Goal: Task Accomplishment & Management: Use online tool/utility

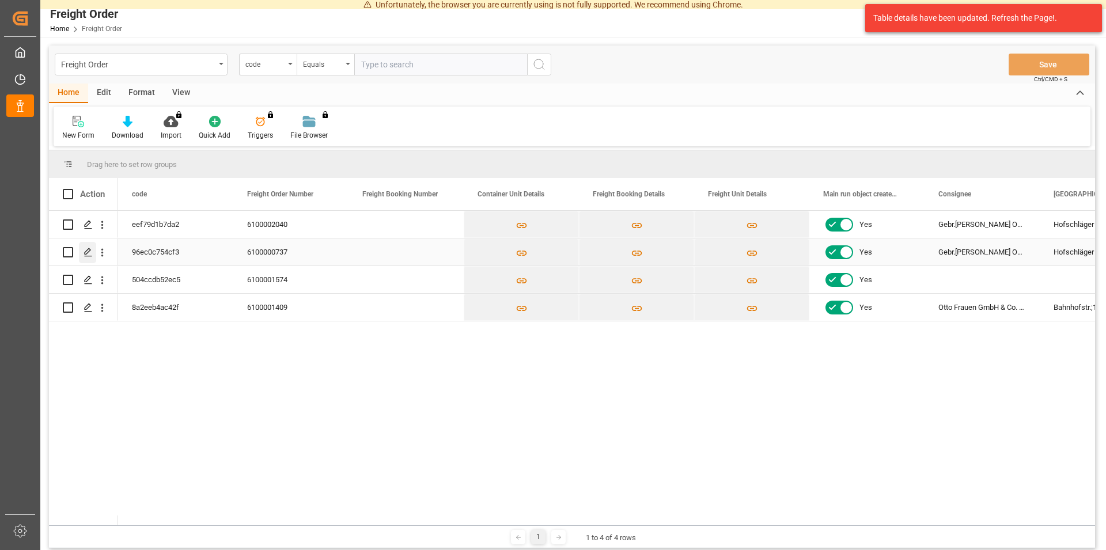
click at [93, 253] on div "Press SPACE to select this row." at bounding box center [87, 252] width 17 height 21
click at [87, 221] on icon "Press SPACE to select this row." at bounding box center [88, 224] width 9 height 9
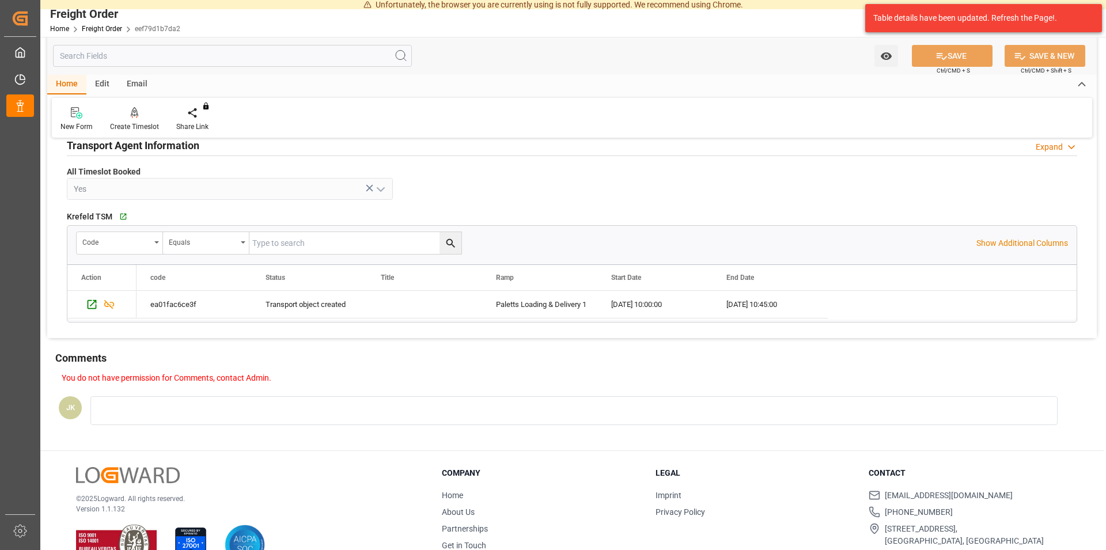
scroll to position [619, 0]
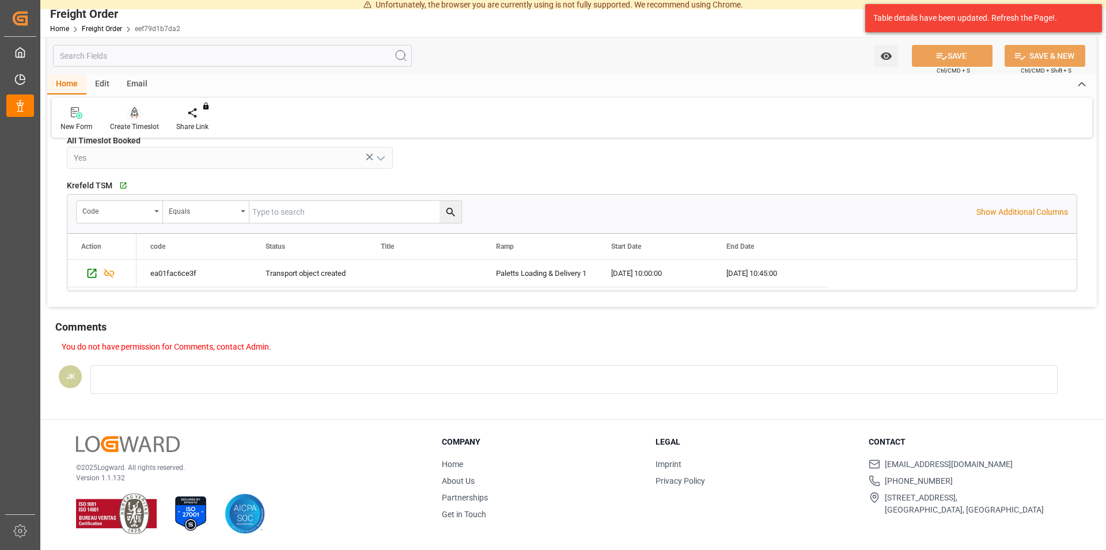
click at [128, 115] on div at bounding box center [134, 113] width 49 height 12
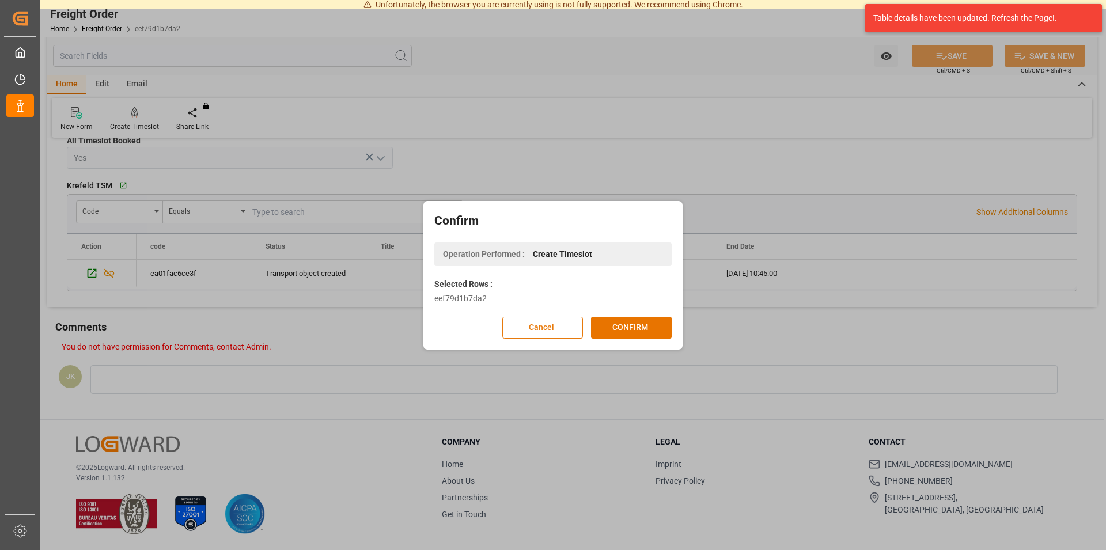
click at [539, 319] on button "Cancel" at bounding box center [542, 328] width 81 height 22
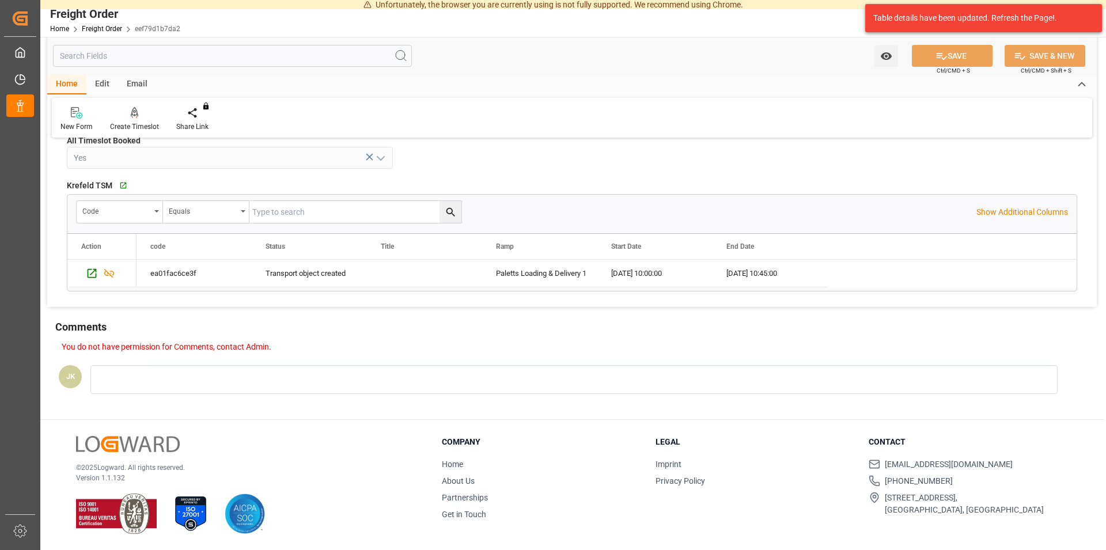
scroll to position [384, 0]
